Goal: Find specific page/section: Find specific page/section

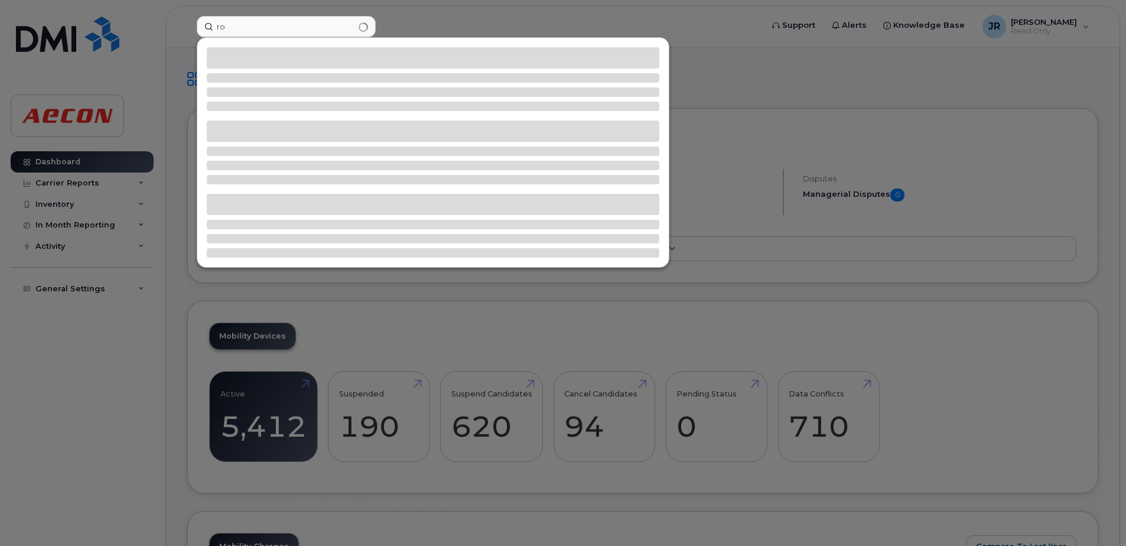
type input "r"
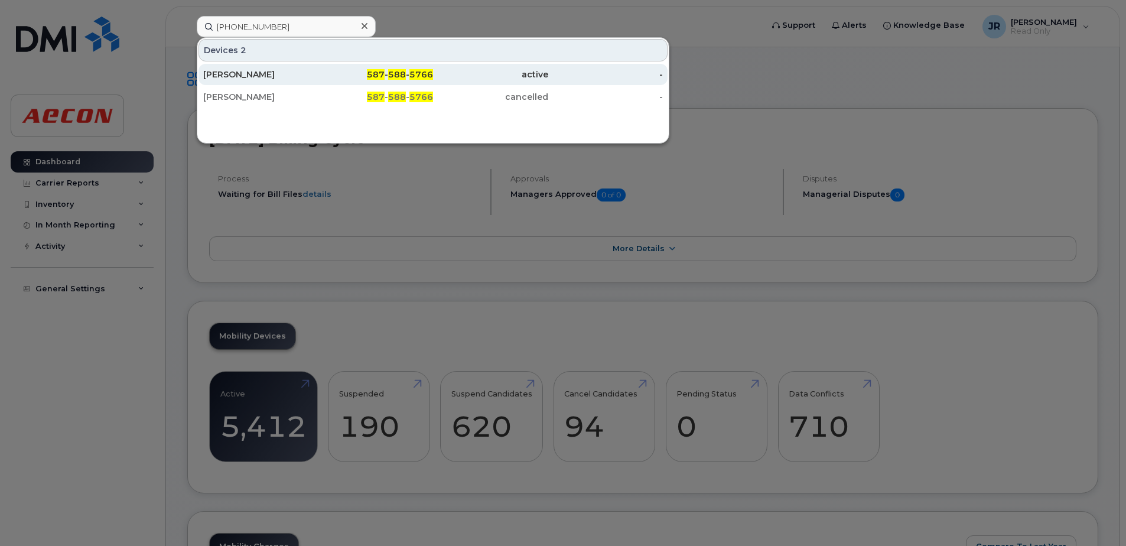
type input "[PHONE_NUMBER]"
click at [239, 70] on div "Rob Stewart" at bounding box center [260, 75] width 115 height 12
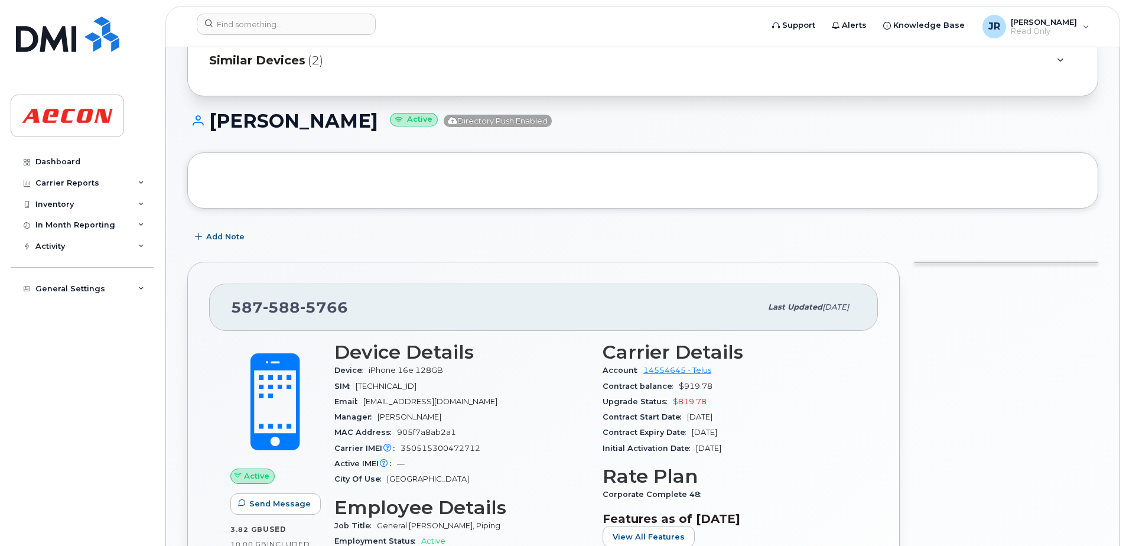
scroll to position [54, 0]
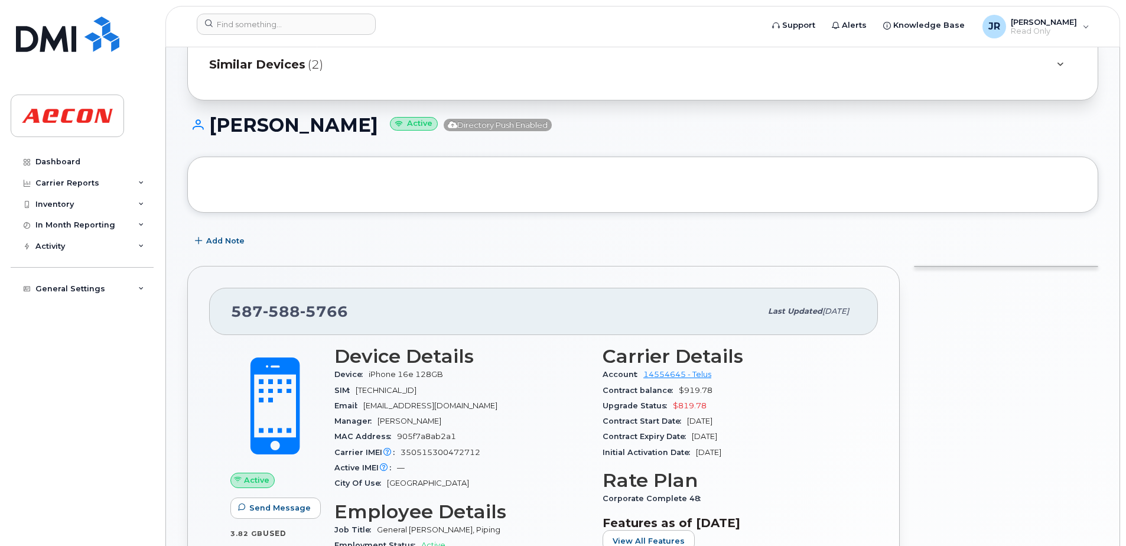
click at [285, 64] on span "Similar Devices" at bounding box center [257, 64] width 96 height 17
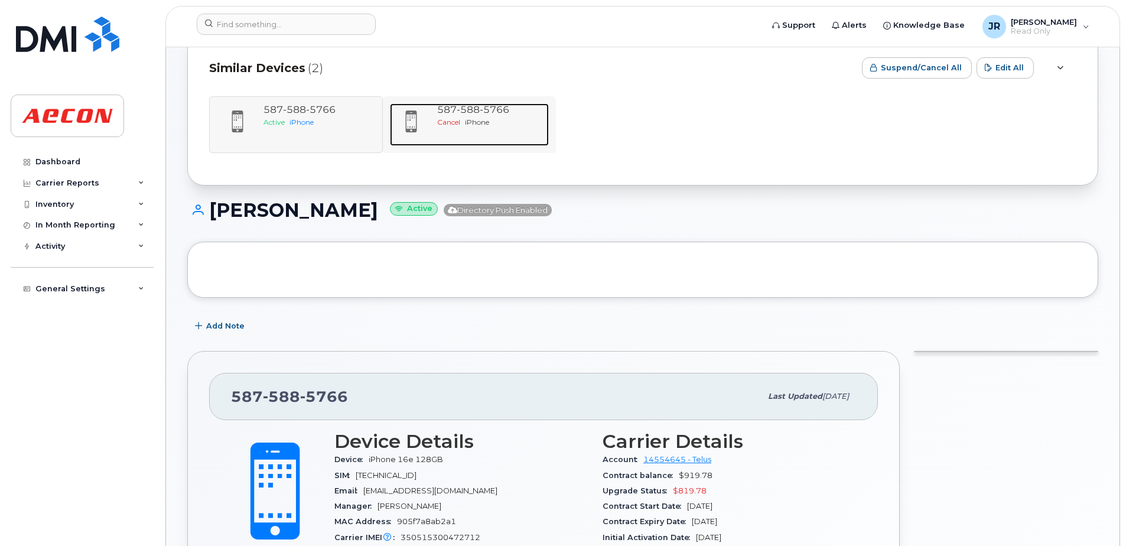
click at [473, 114] on span "588" at bounding box center [468, 109] width 23 height 11
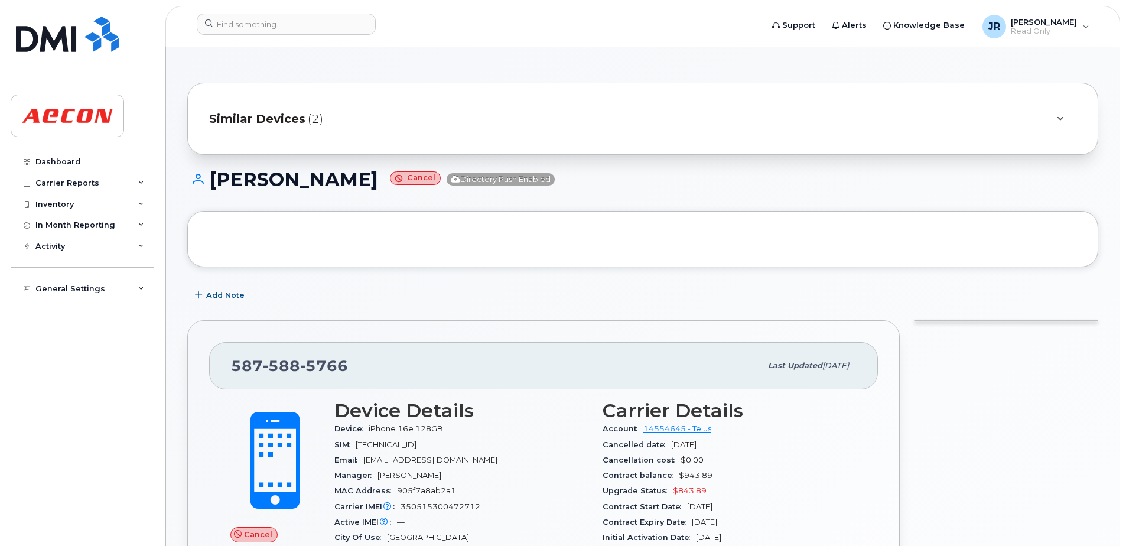
click at [273, 117] on span "Similar Devices" at bounding box center [257, 118] width 96 height 17
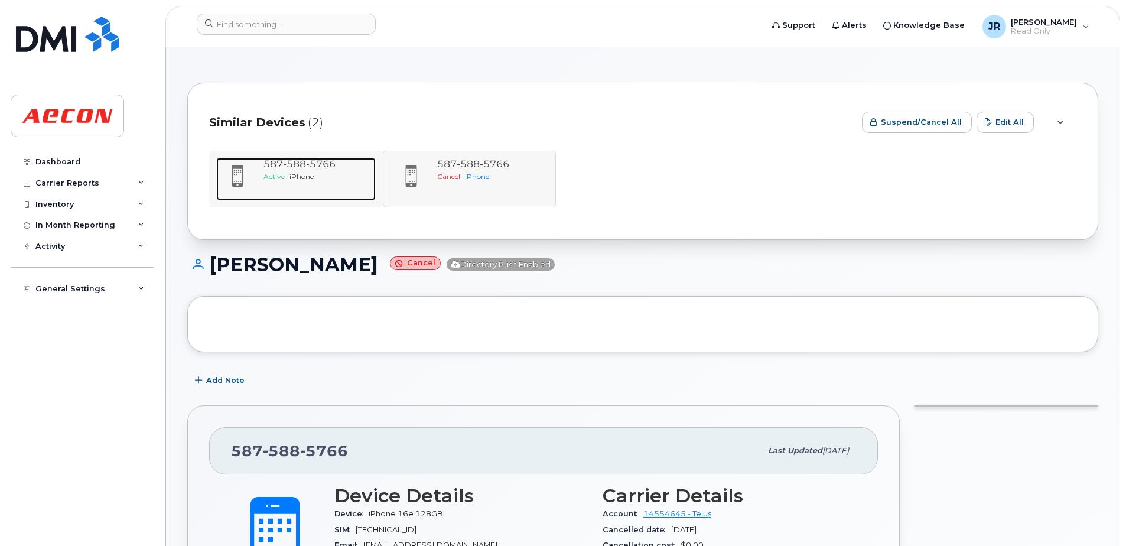
click at [292, 166] on span "588" at bounding box center [294, 163] width 23 height 11
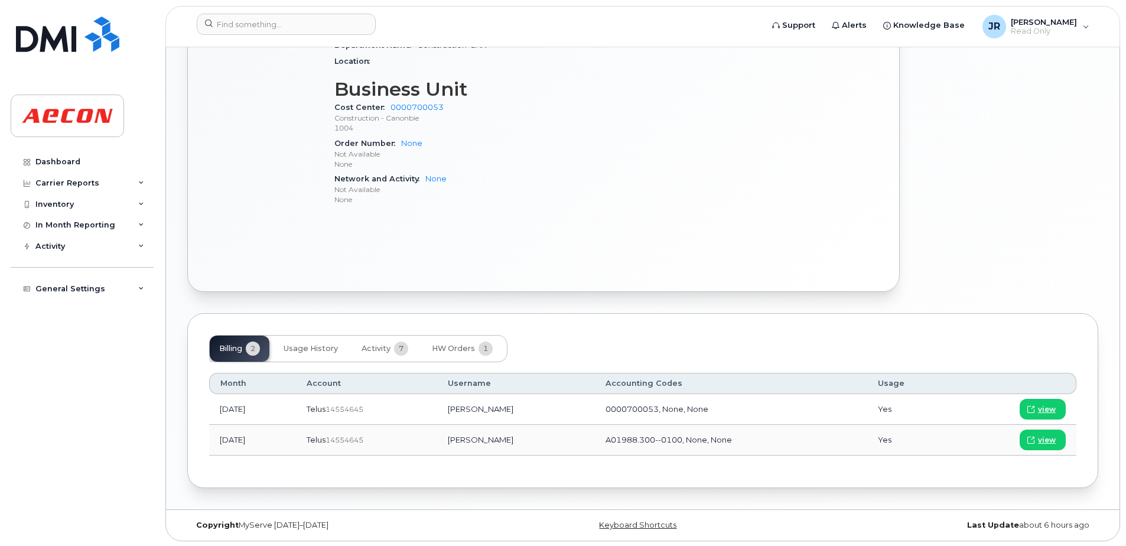
scroll to position [586, 0]
click at [462, 346] on span "HW Orders" at bounding box center [453, 347] width 43 height 9
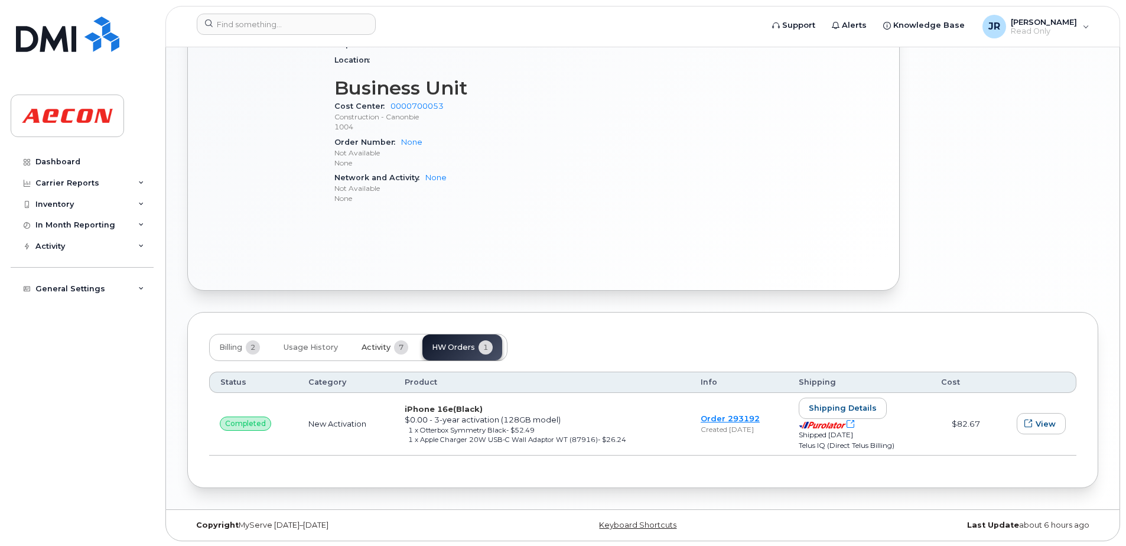
click at [399, 351] on span "7" at bounding box center [401, 347] width 14 height 14
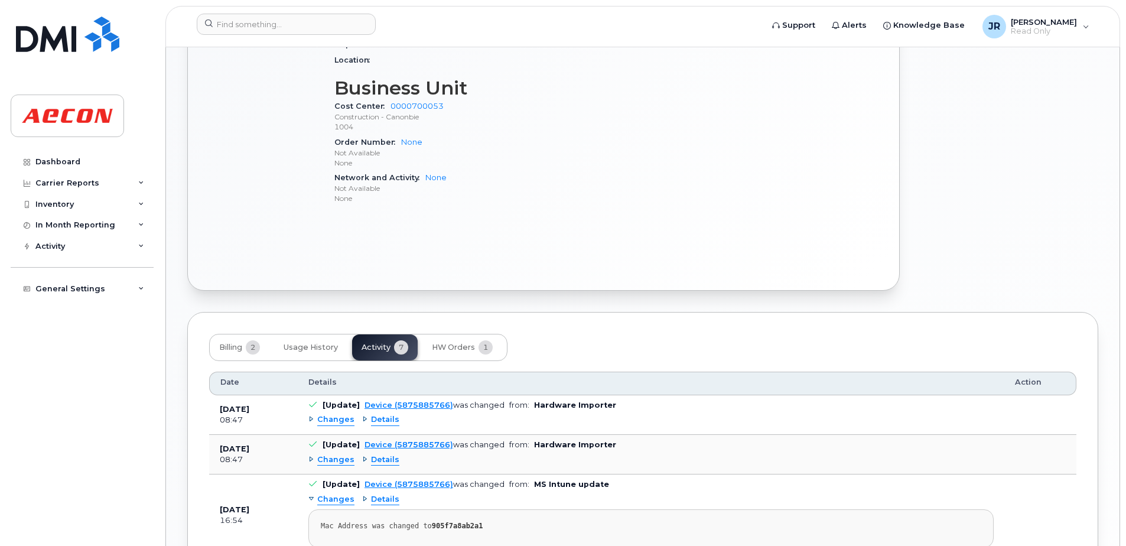
click at [344, 422] on span "Changes" at bounding box center [335, 419] width 37 height 11
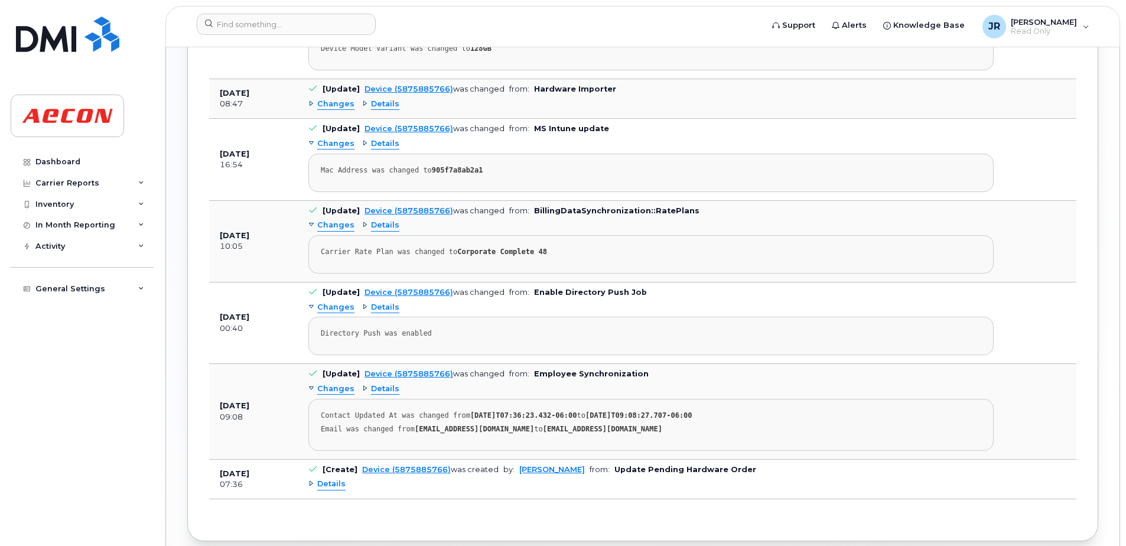
scroll to position [1058, 0]
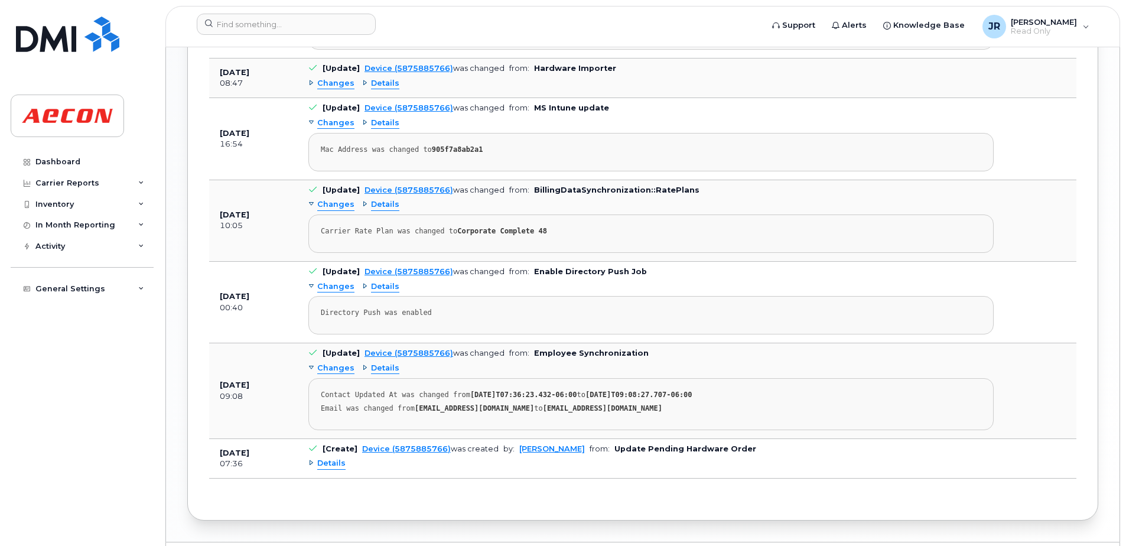
click at [340, 463] on span "Details" at bounding box center [331, 463] width 28 height 11
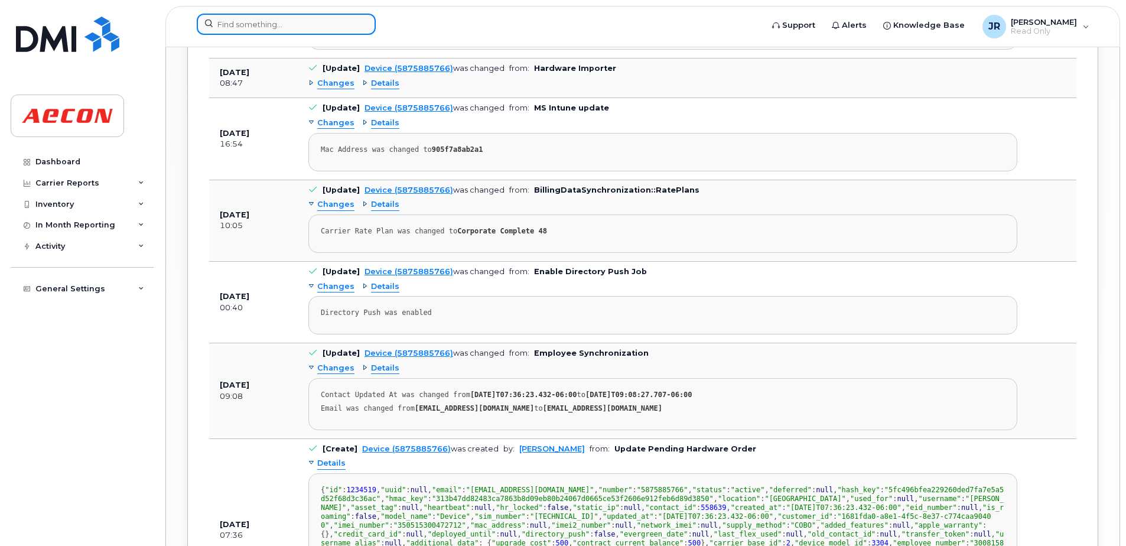
click at [295, 27] on input at bounding box center [286, 24] width 179 height 21
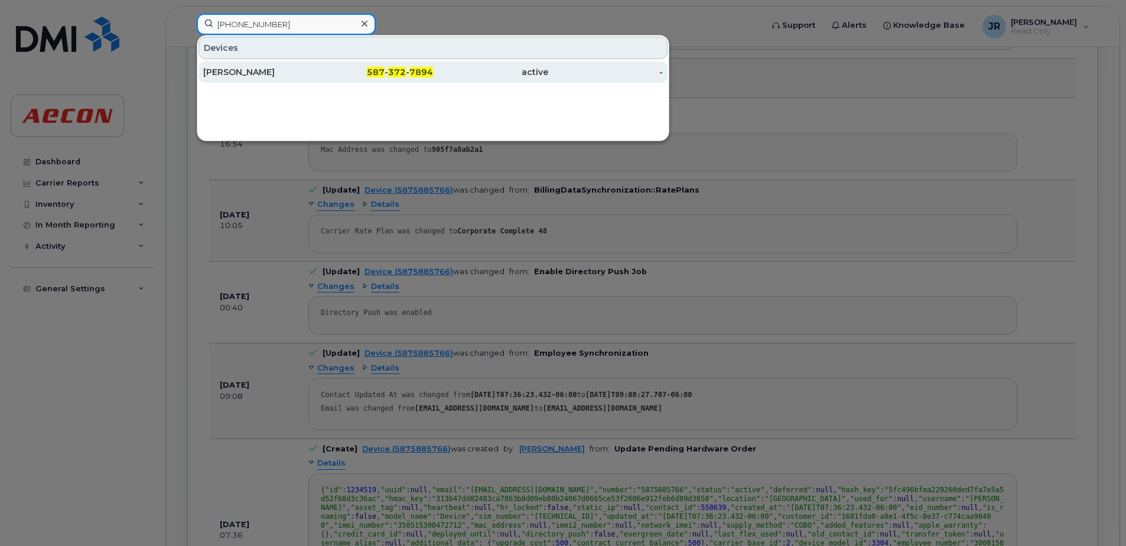
type input "587 372 7894"
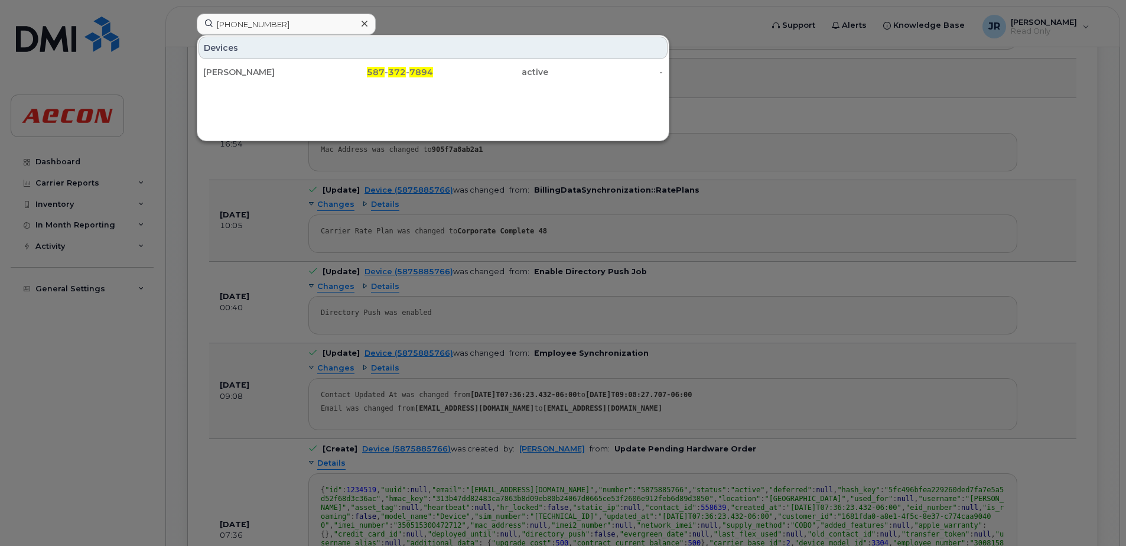
drag, startPoint x: 256, startPoint y: 68, endPoint x: 415, endPoint y: 115, distance: 165.2
click at [256, 68] on div "Karan Singh" at bounding box center [260, 72] width 115 height 12
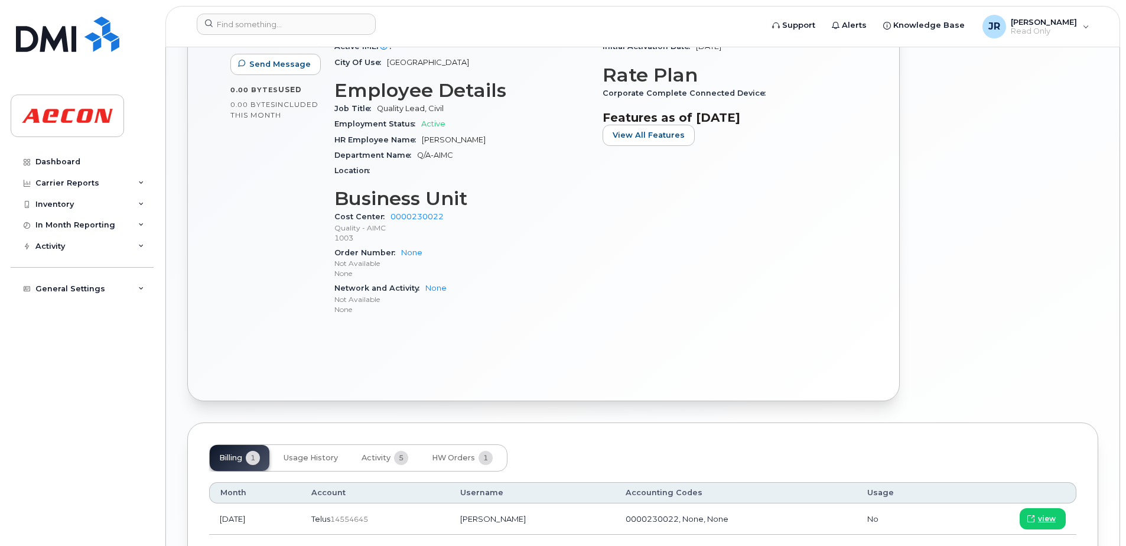
scroll to position [532, 0]
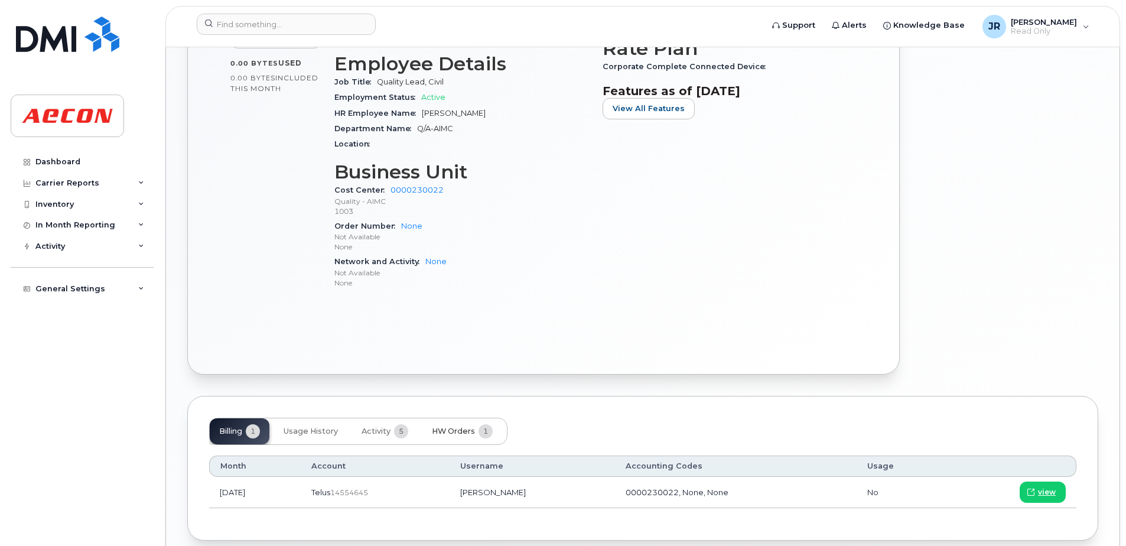
click at [462, 426] on button "HW Orders 1" at bounding box center [462, 431] width 80 height 26
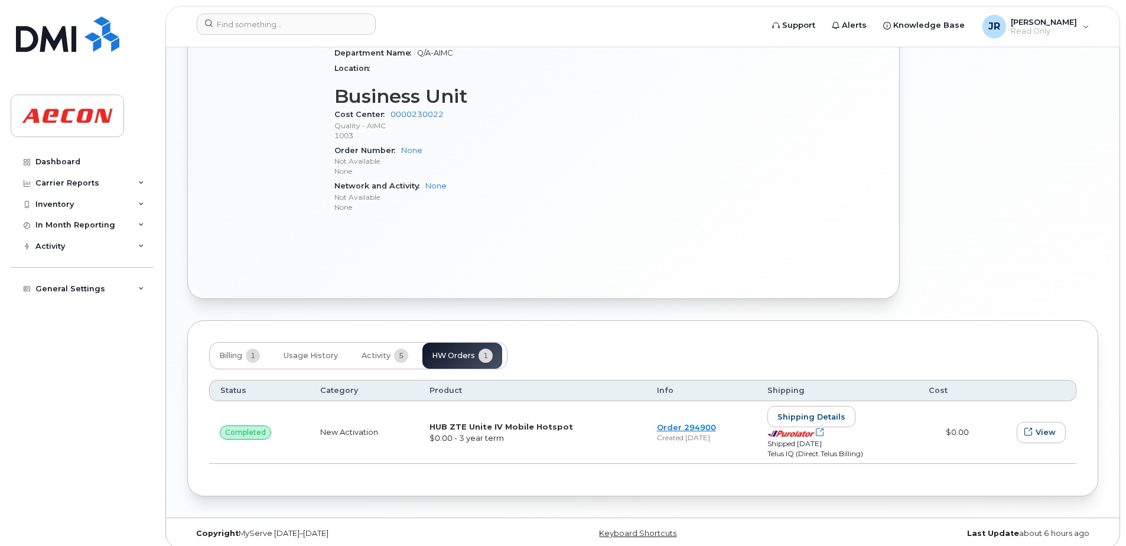
scroll to position [617, 0]
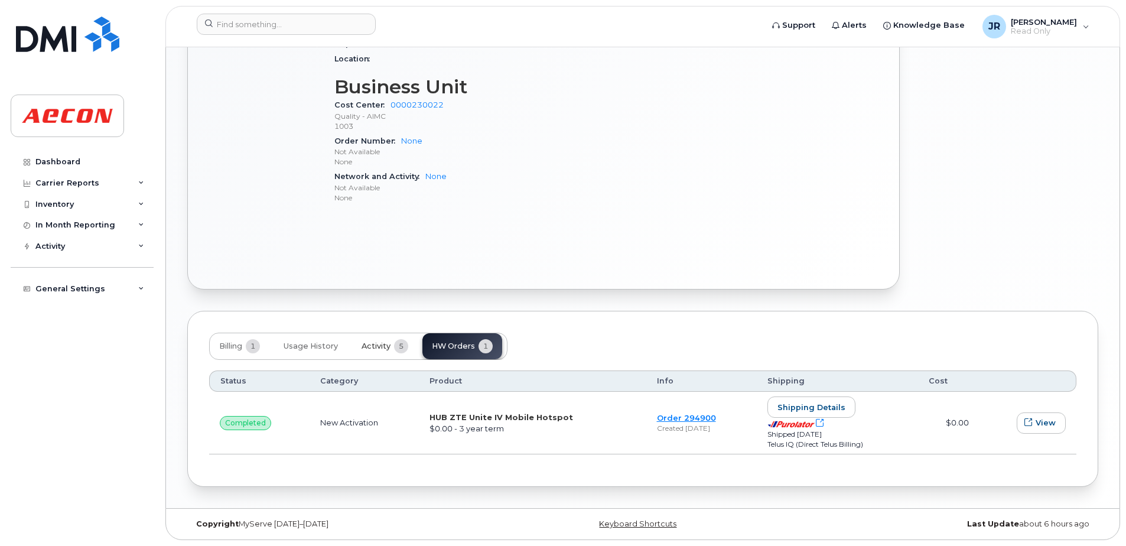
click at [393, 344] on button "Activity 5" at bounding box center [385, 346] width 66 height 26
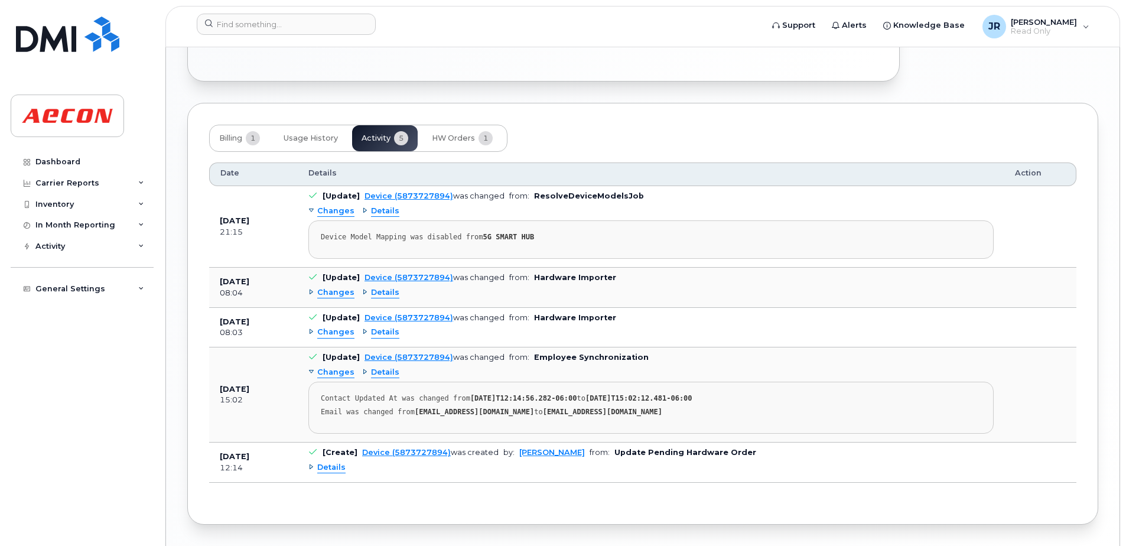
scroll to position [853, 0]
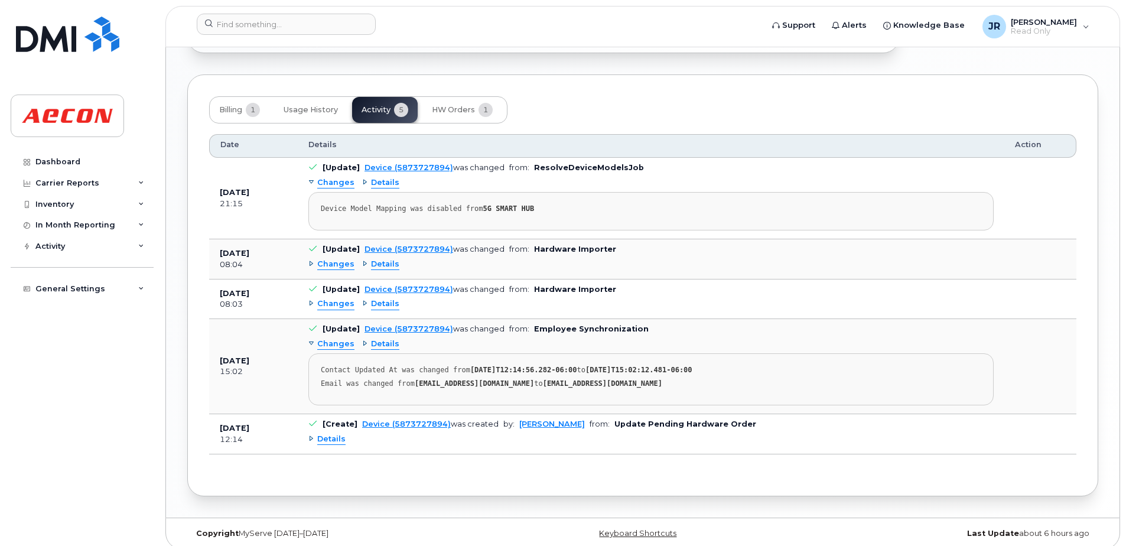
click at [327, 434] on span "Details" at bounding box center [331, 439] width 28 height 11
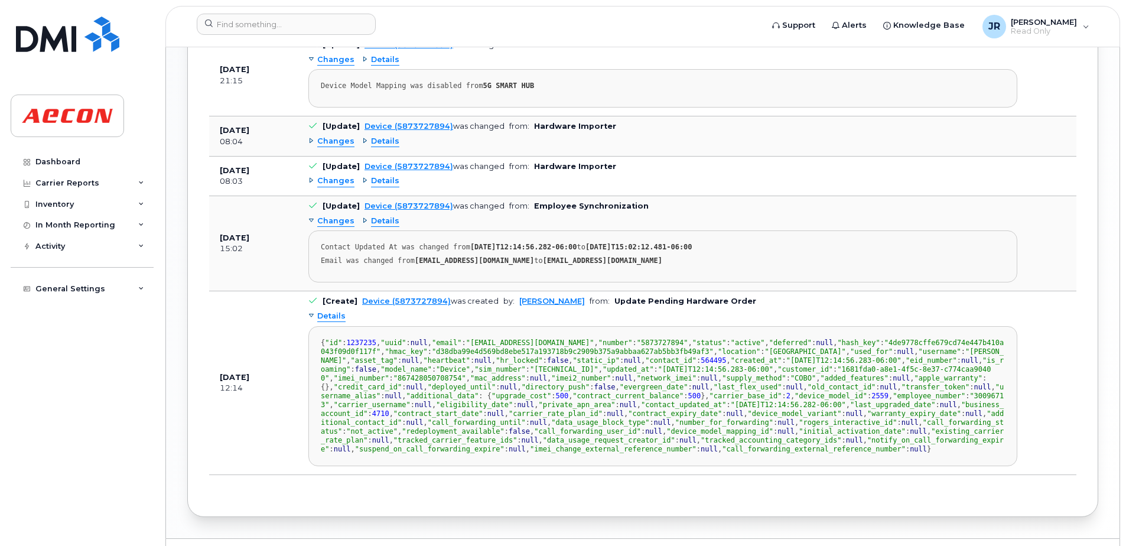
scroll to position [1030, 0]
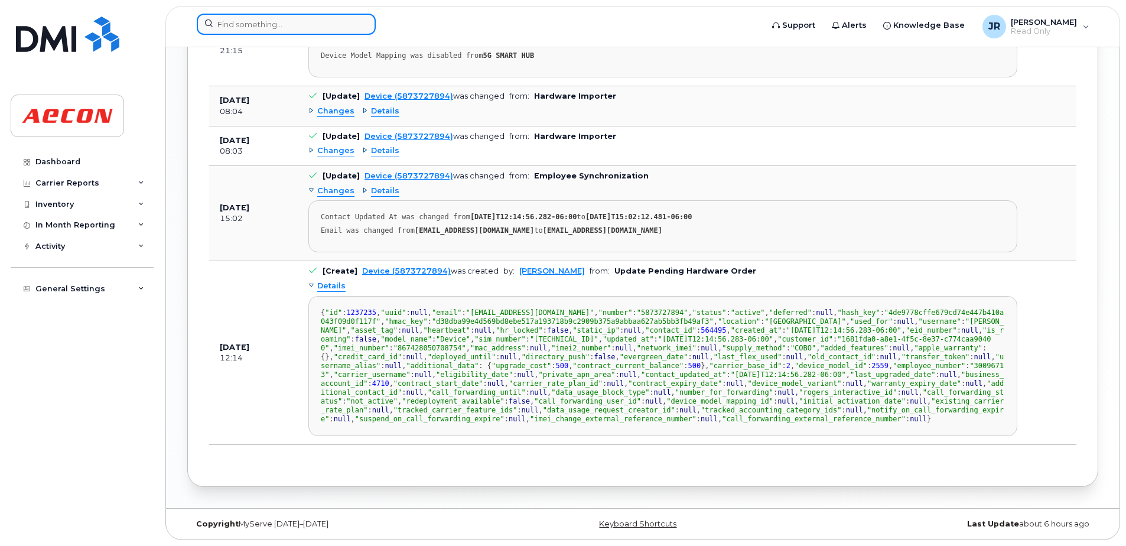
click at [279, 24] on input at bounding box center [286, 24] width 179 height 21
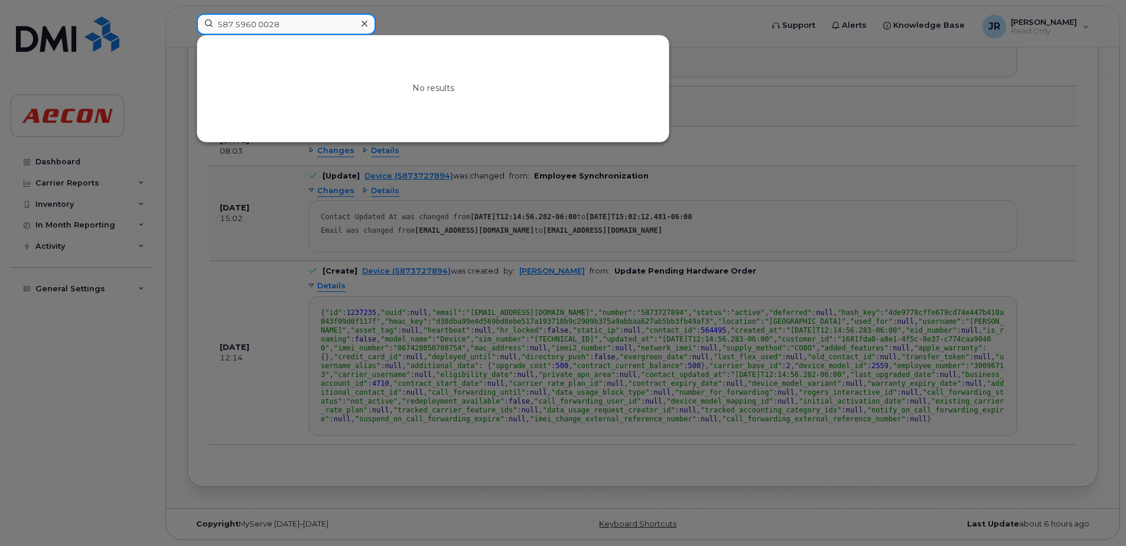
drag, startPoint x: 286, startPoint y: 22, endPoint x: 112, endPoint y: 18, distance: 174.3
click at [187, 18] on div "587 5960 0028 No results" at bounding box center [475, 27] width 577 height 26
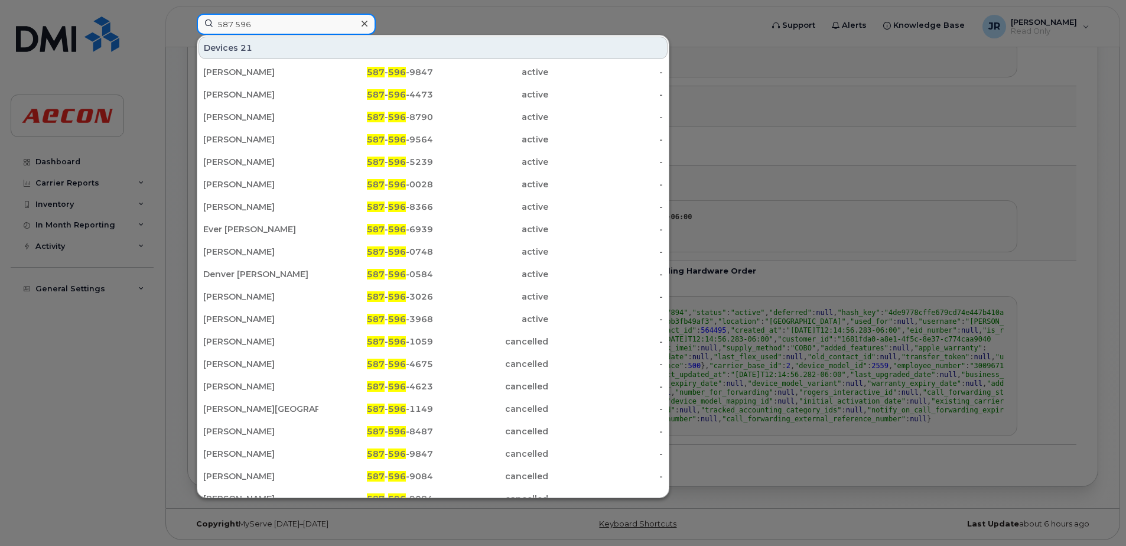
drag, startPoint x: 278, startPoint y: 27, endPoint x: 297, endPoint y: 26, distance: 18.9
click at [279, 27] on input "587 596" at bounding box center [286, 24] width 179 height 21
click at [298, 26] on input "587 596" at bounding box center [286, 24] width 179 height 21
drag, startPoint x: 282, startPoint y: 24, endPoint x: 105, endPoint y: 9, distance: 178.4
click at [187, 14] on div "587 596 Devices 21 Wade Atkinson 587 - 596 -9847 active - Donald Cameron 587 - …" at bounding box center [475, 27] width 577 height 26
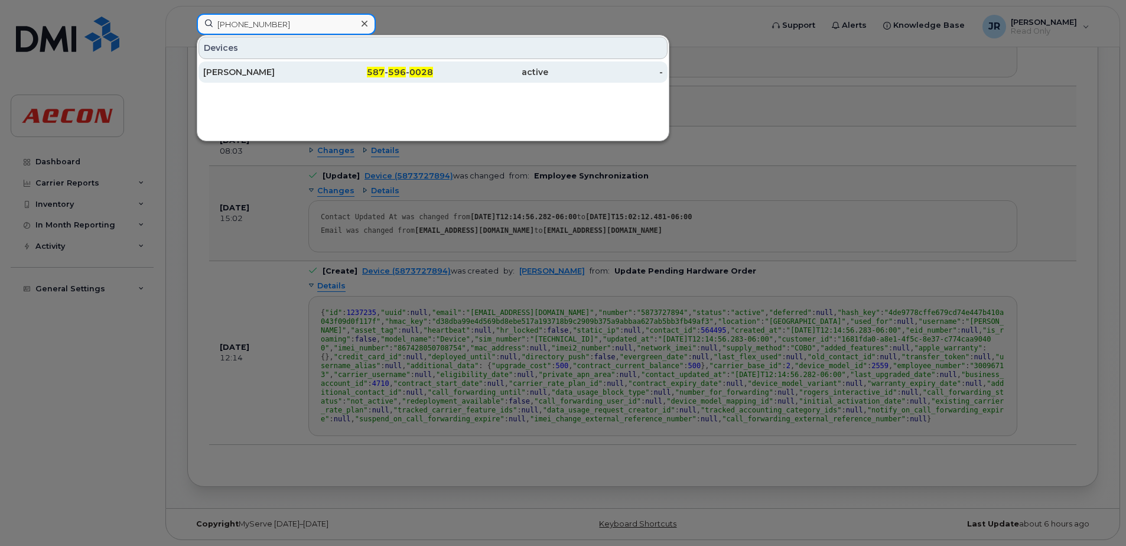
type input "587 596 0028"
click at [230, 73] on div "Mauro Geraldes" at bounding box center [260, 72] width 115 height 12
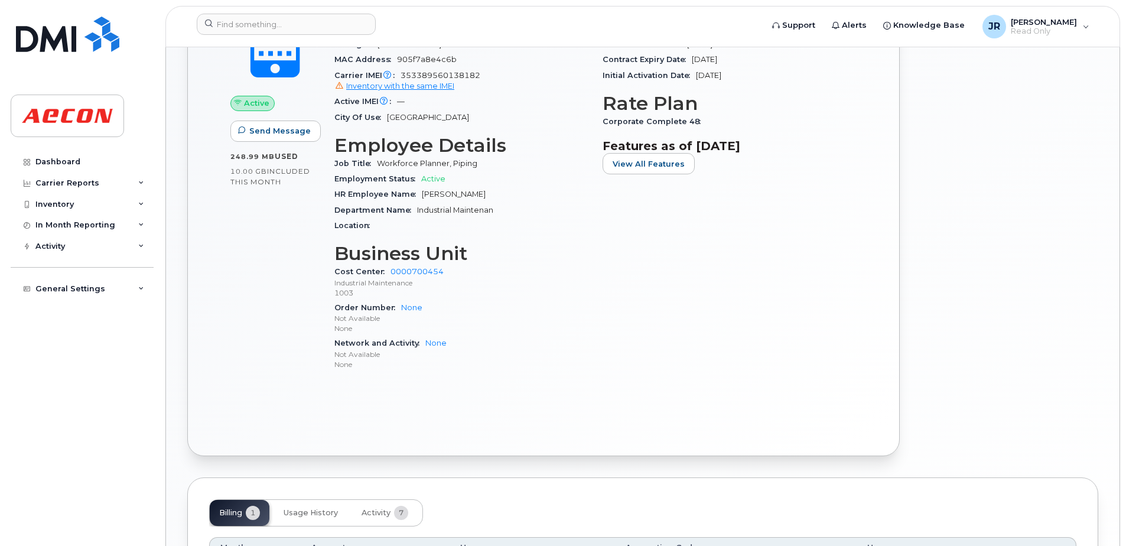
scroll to position [288, 0]
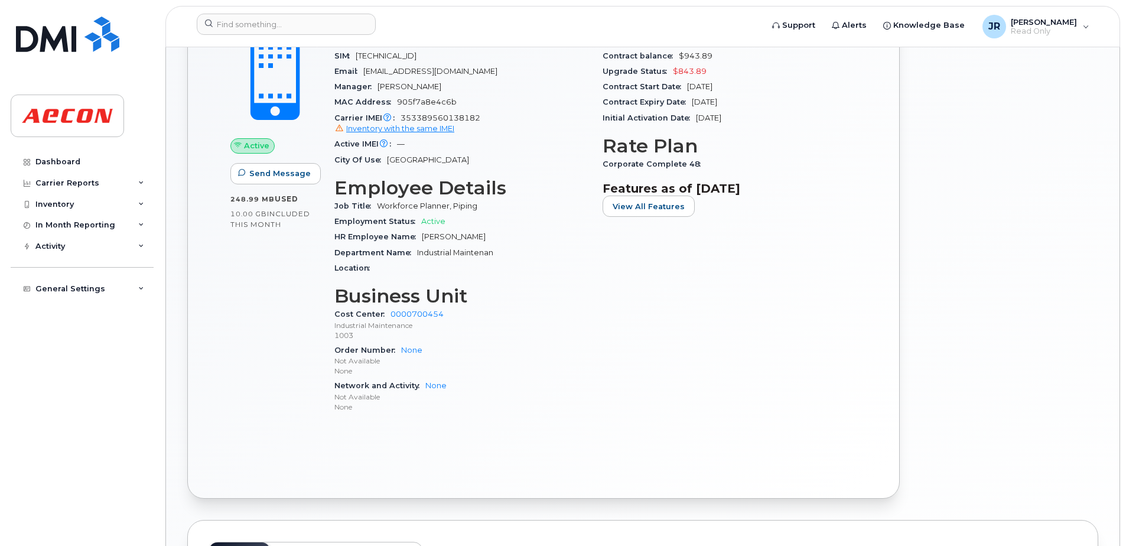
drag, startPoint x: 1125, startPoint y: 182, endPoint x: 1135, endPoint y: 38, distance: 143.8
click at [1125, 38] on html "Support Alerts Knowledge Base JR [PERSON_NAME] Read Only English Français Adjus…" at bounding box center [563, 217] width 1126 height 1011
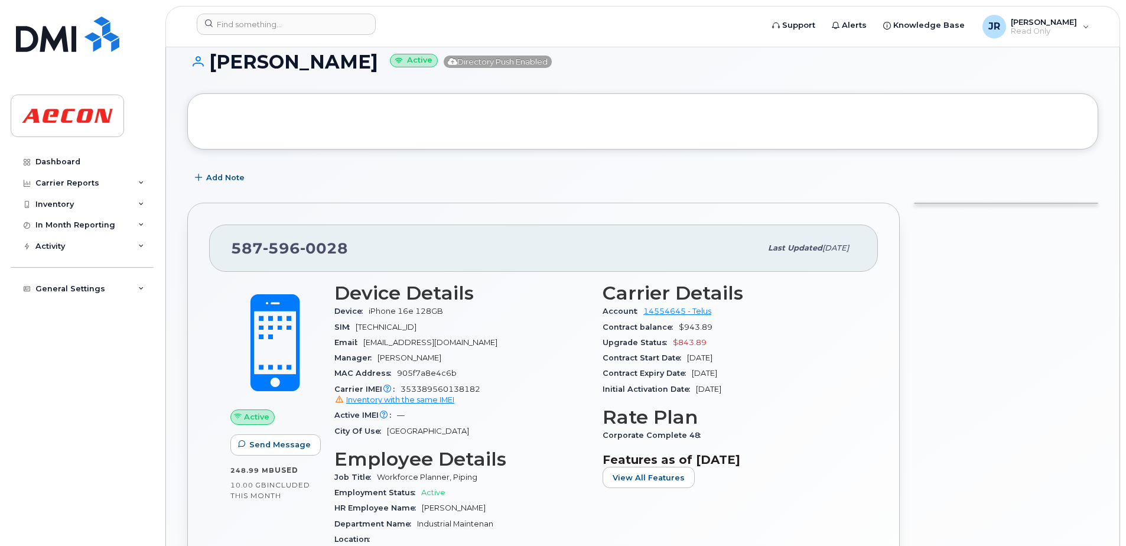
scroll to position [0, 0]
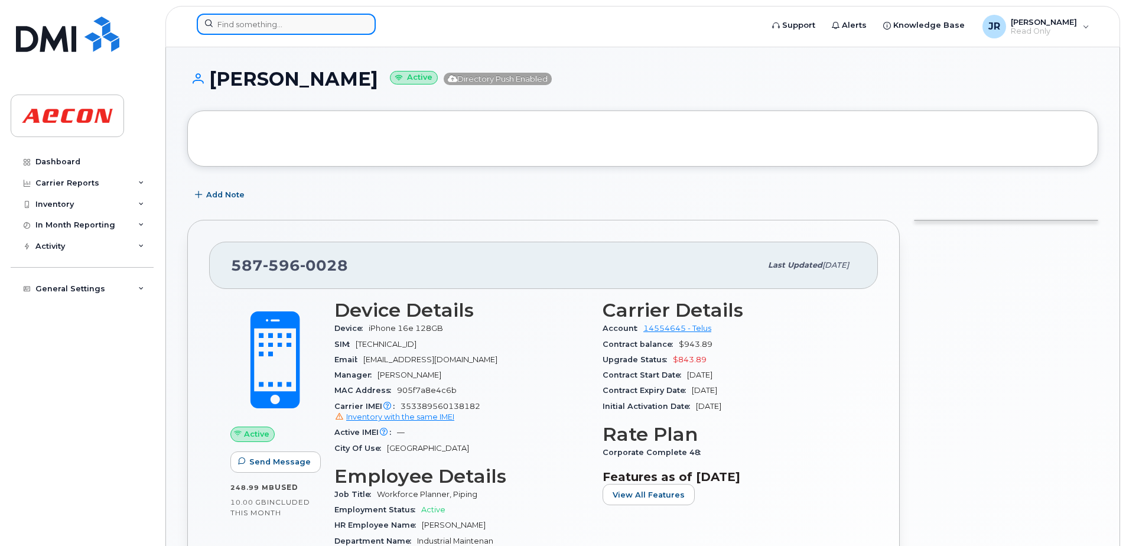
click at [259, 25] on input at bounding box center [286, 24] width 179 height 21
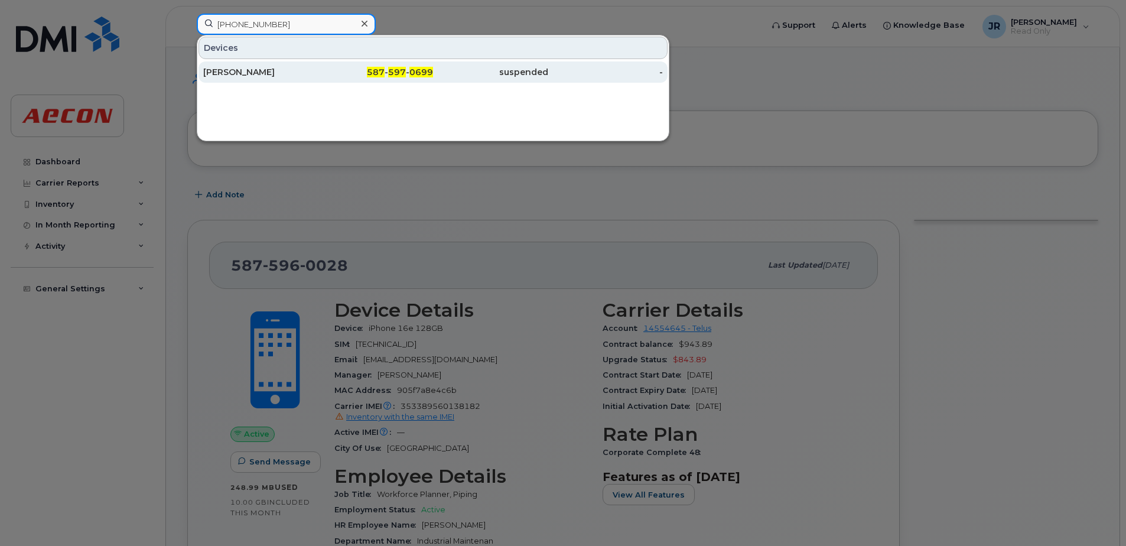
type input "587 597 0699"
click at [228, 65] on div "[PERSON_NAME]" at bounding box center [260, 71] width 115 height 21
